Goal: Transaction & Acquisition: Obtain resource

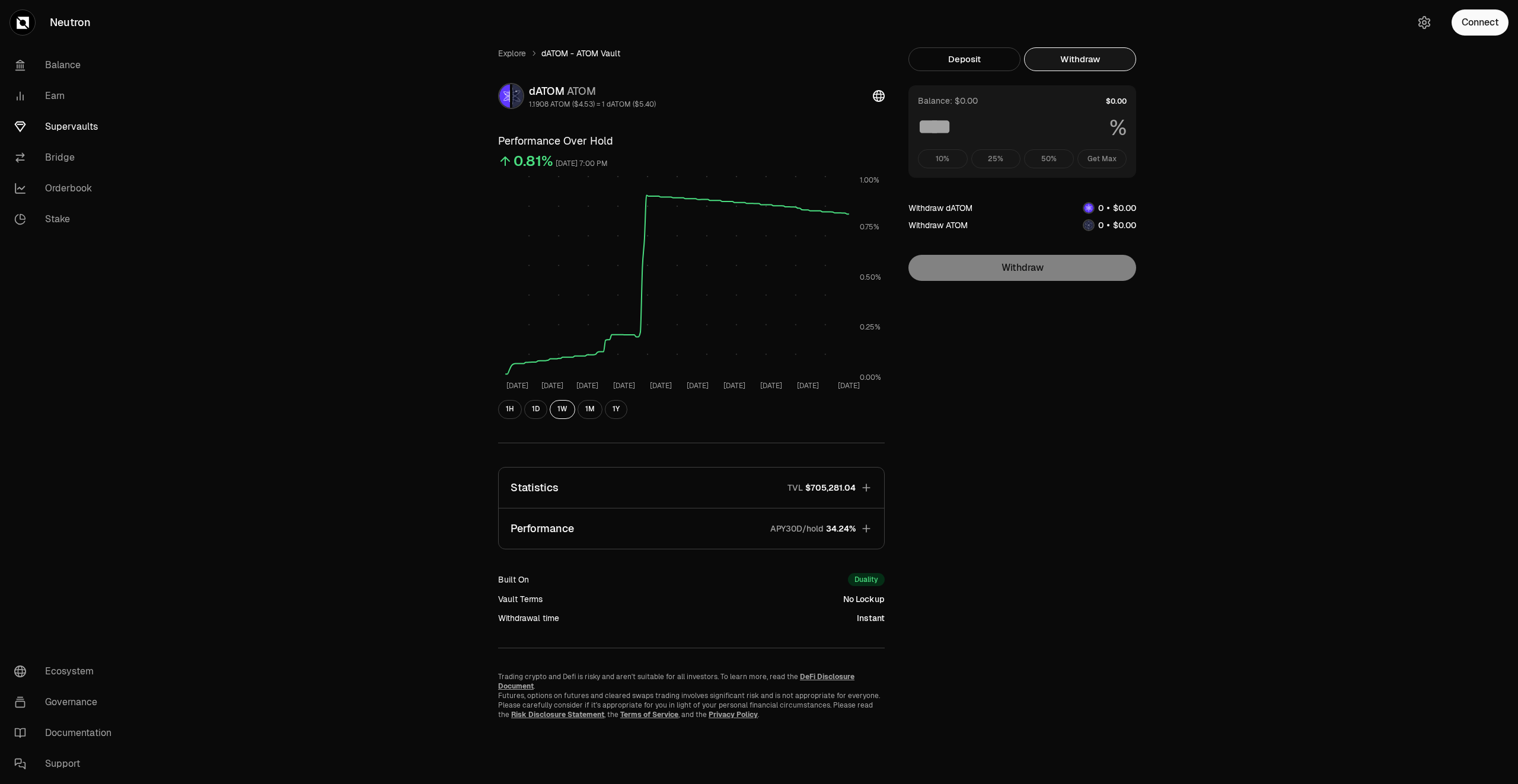
drag, startPoint x: 0, startPoint y: 0, endPoint x: 72, endPoint y: 127, distance: 146.0
click at [72, 127] on link "Supervaults" at bounding box center [66, 126] width 123 height 31
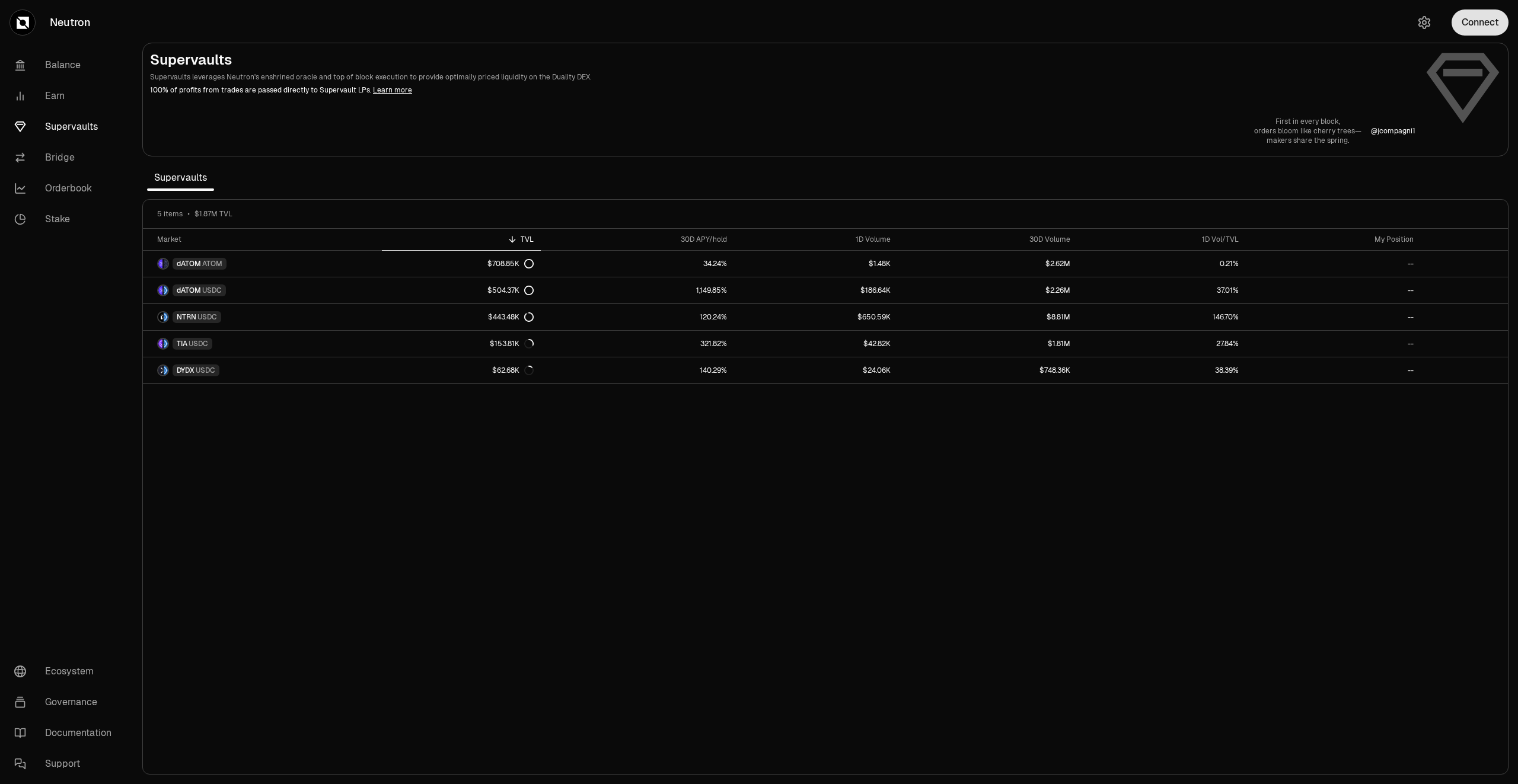
click at [1482, 21] on button "Connect" at bounding box center [1480, 22] width 57 height 26
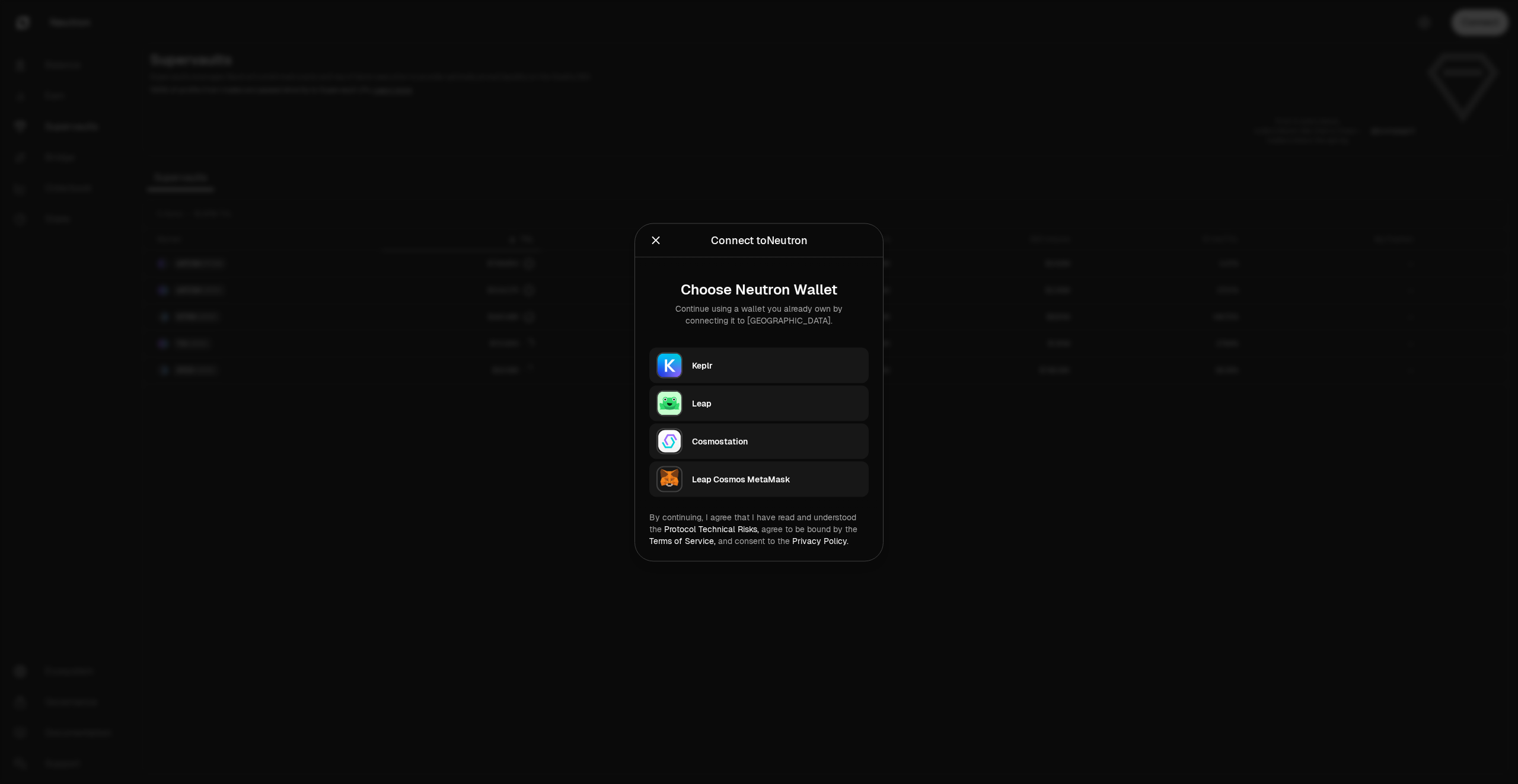
click at [720, 361] on div "Keplr" at bounding box center [777, 365] width 170 height 12
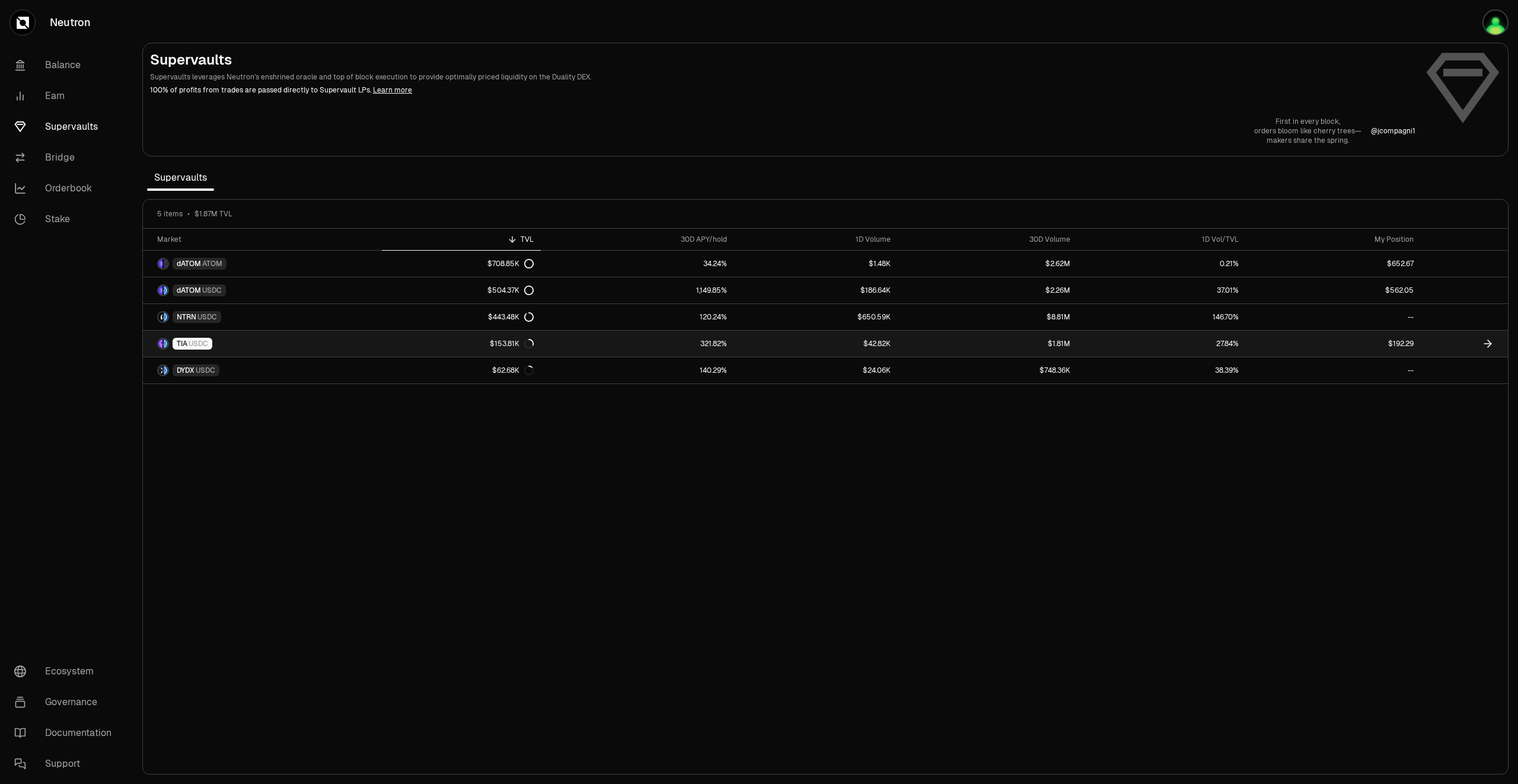
click at [1491, 342] on icon at bounding box center [1487, 343] width 12 height 12
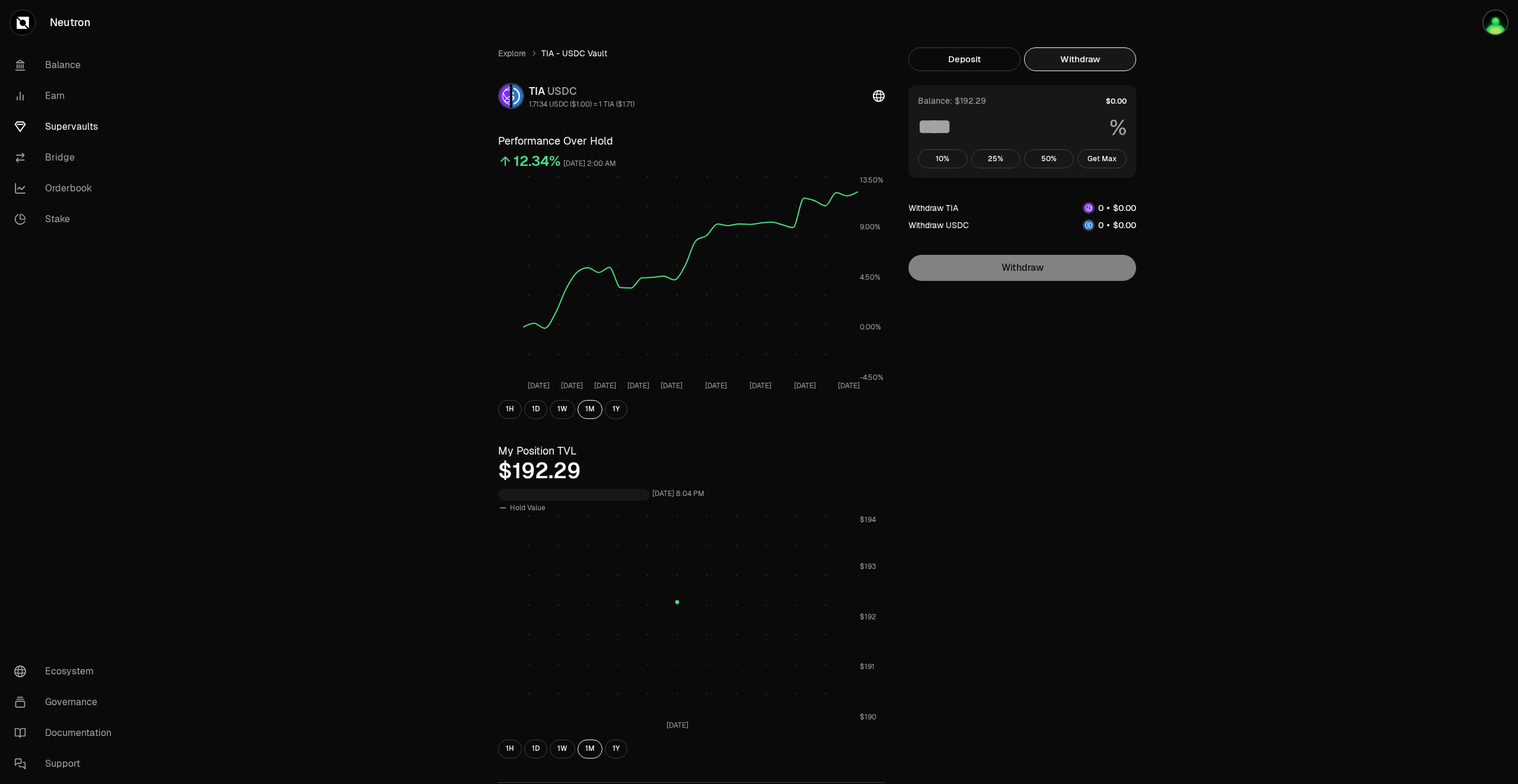
click at [1080, 54] on button "Withdraw" at bounding box center [1080, 59] width 112 height 24
click at [1107, 158] on button "Get Max" at bounding box center [1101, 159] width 50 height 19
type input "***"
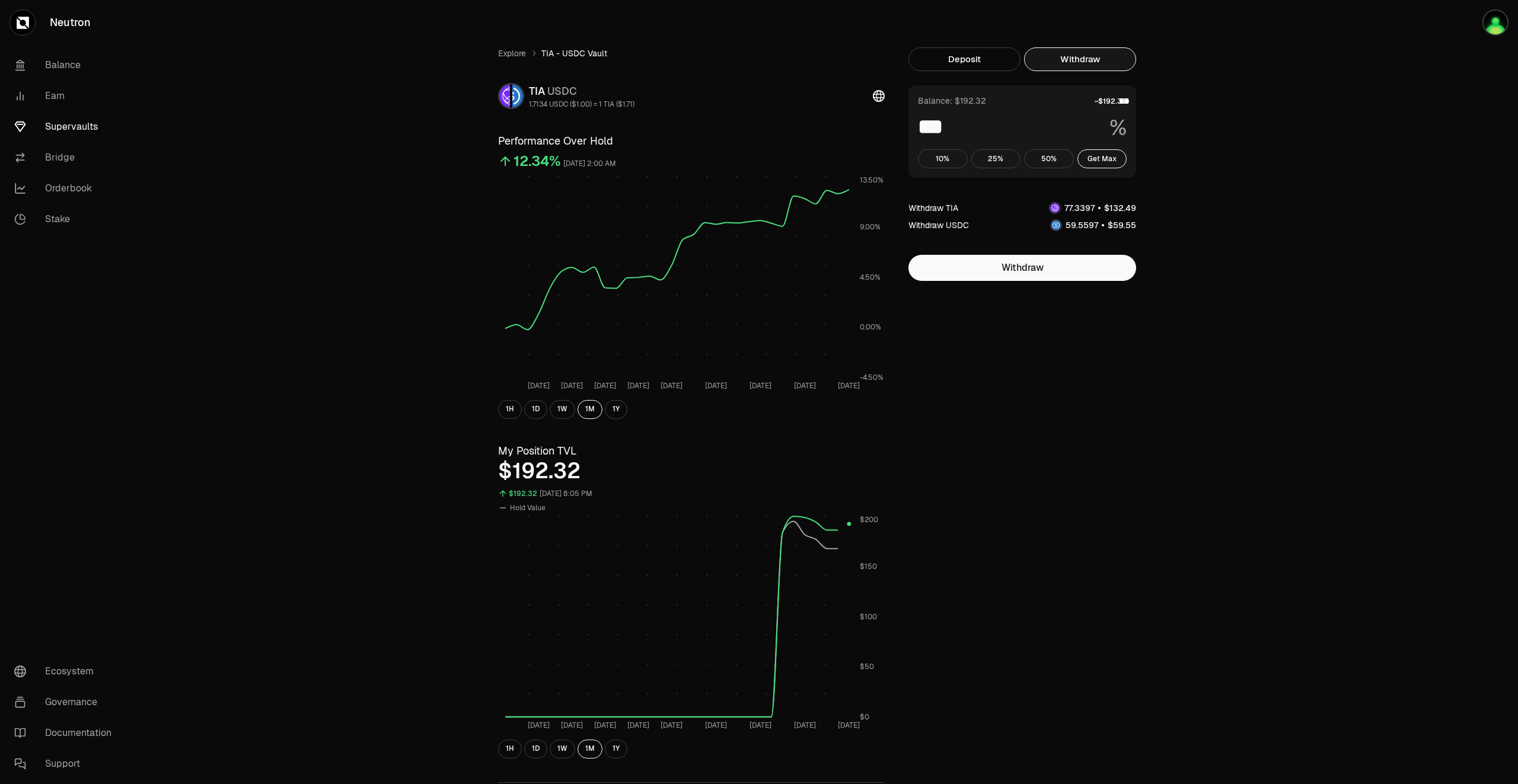
click at [82, 125] on link "Supervaults" at bounding box center [66, 126] width 123 height 31
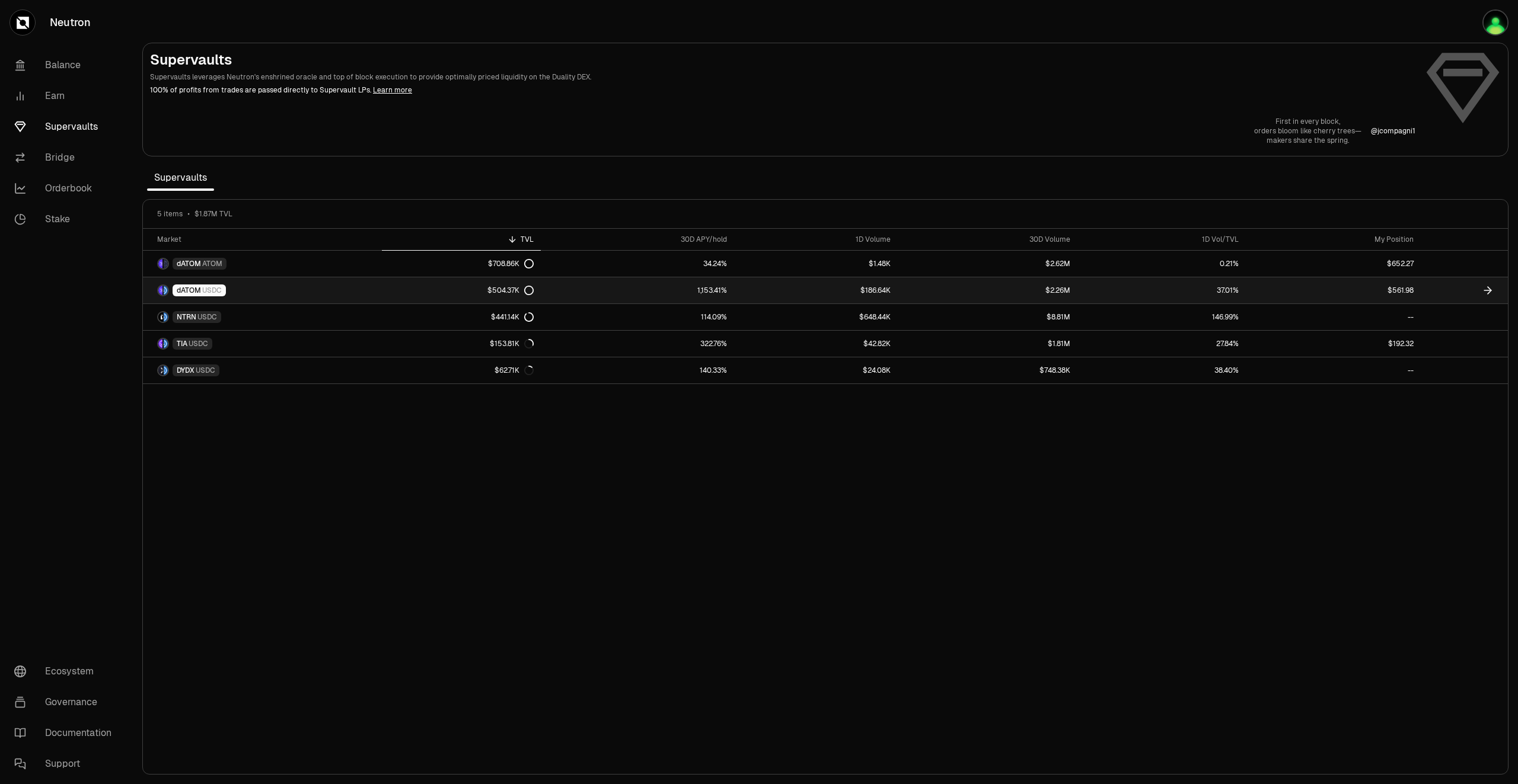
click at [1485, 289] on icon at bounding box center [1487, 290] width 12 height 12
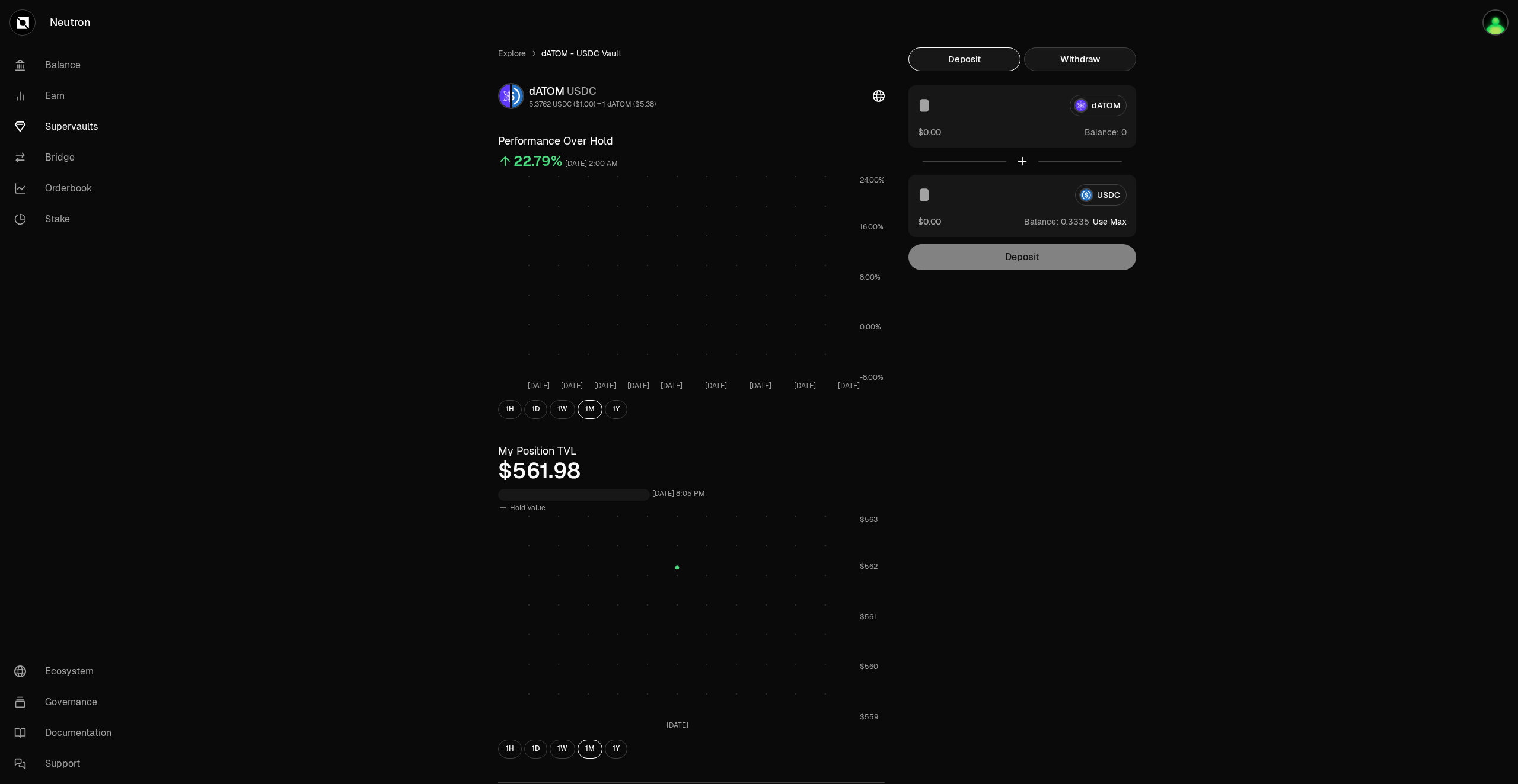
click at [1076, 57] on button "Withdraw" at bounding box center [1080, 59] width 112 height 24
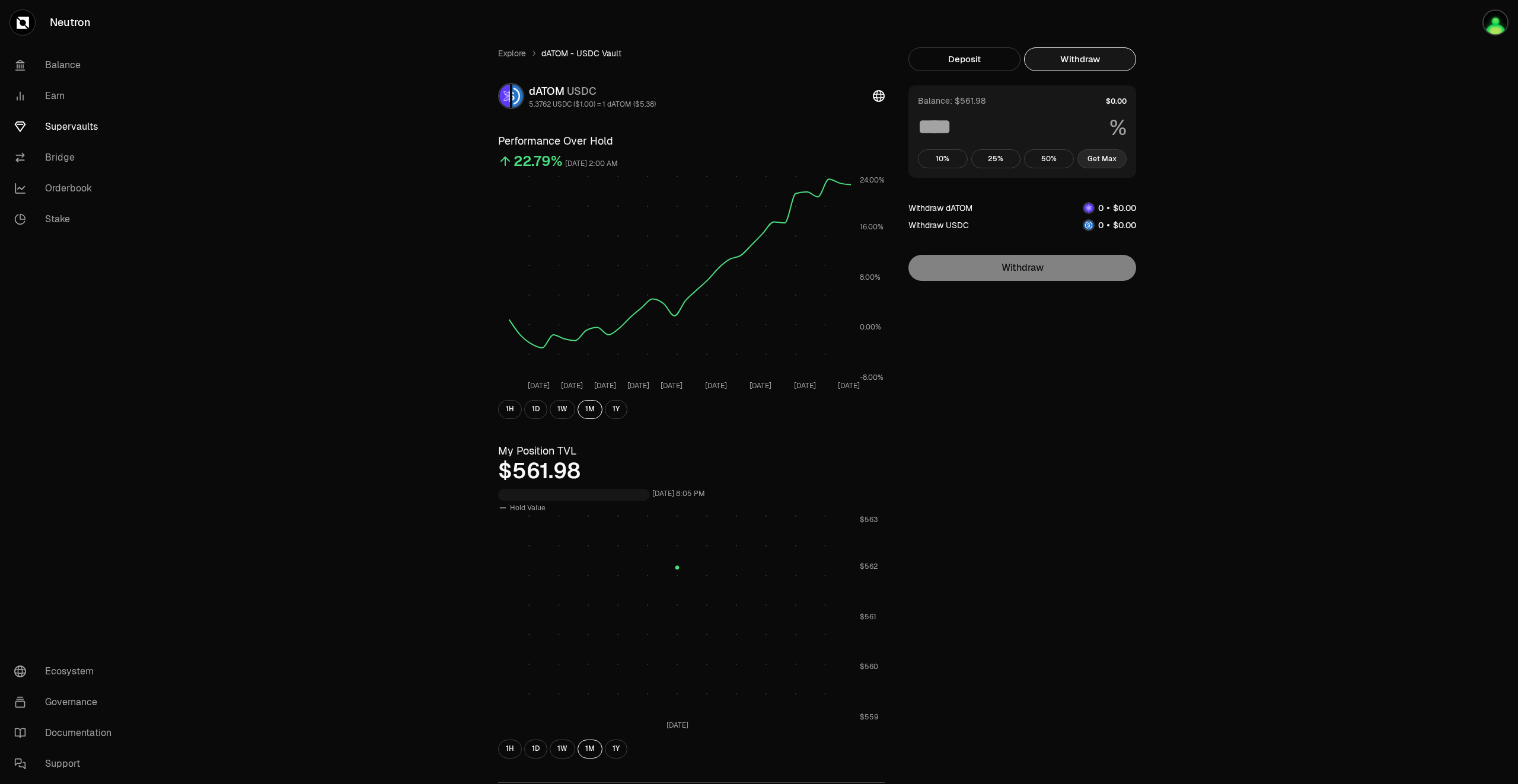
click at [1105, 160] on button "Get Max" at bounding box center [1101, 159] width 50 height 19
type input "***"
